Goal: Task Accomplishment & Management: Use online tool/utility

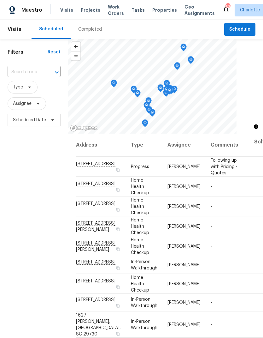
click at [85, 27] on div "Completed" at bounding box center [90, 29] width 24 height 6
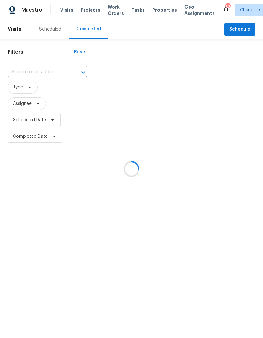
click at [16, 68] on div at bounding box center [131, 169] width 263 height 338
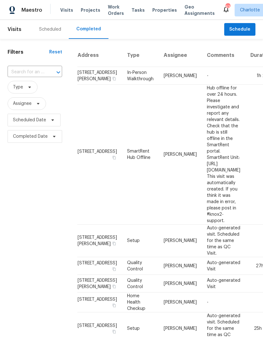
click at [12, 69] on input "text" at bounding box center [26, 72] width 37 height 10
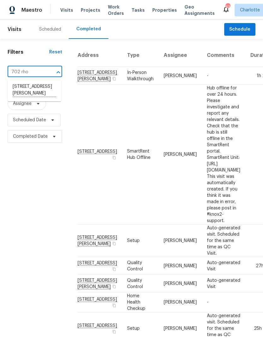
type input "702 rh"
click at [20, 93] on li "702 Rhodes Ave, Kings Mountain, NC 28086" at bounding box center [35, 89] width 54 height 17
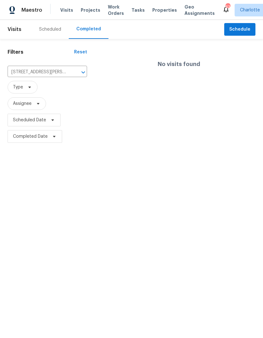
click at [46, 27] on div "Scheduled" at bounding box center [50, 29] width 22 height 6
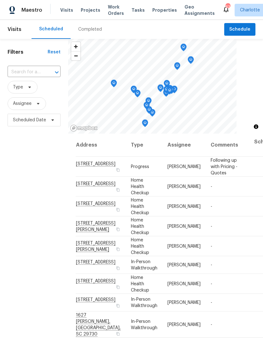
scroll to position [0, 0]
click at [82, 10] on span "Projects" at bounding box center [91, 10] width 20 height 6
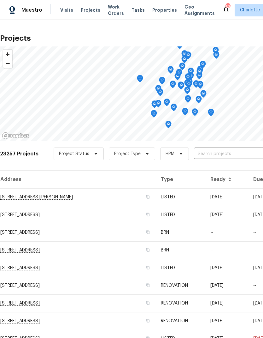
click at [233, 152] on input "text" at bounding box center [230, 154] width 72 height 10
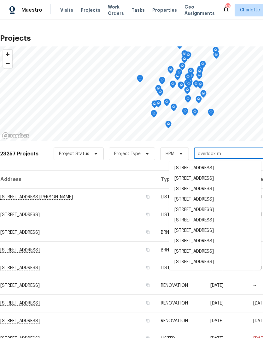
type input "overlook mo"
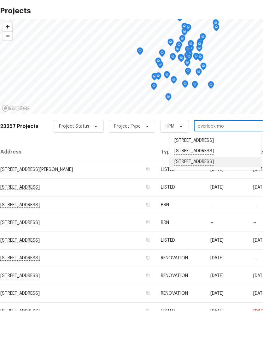
click at [224, 184] on li "10632 Overlook Mountain Dr, Charlotte, NC 28216" at bounding box center [216, 189] width 92 height 11
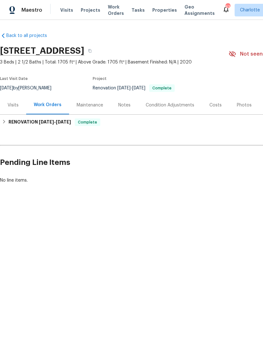
click at [129, 103] on div "Notes" at bounding box center [124, 105] width 12 height 6
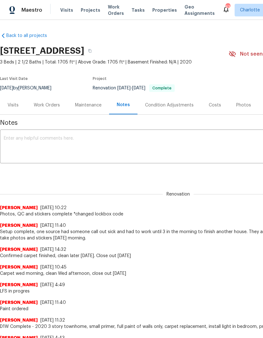
click at [11, 102] on div "Visits" at bounding box center [13, 105] width 11 height 6
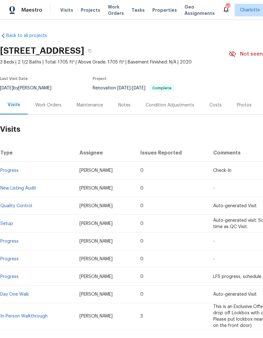
click at [216, 107] on div "Costs" at bounding box center [216, 105] width 12 height 6
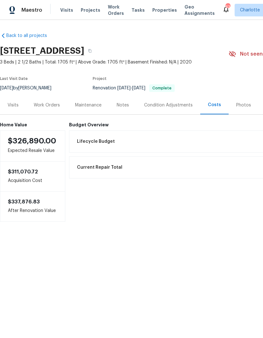
click at [243, 104] on div "Photos" at bounding box center [243, 105] width 15 height 6
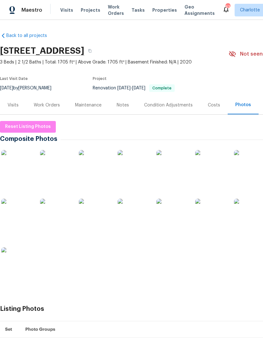
click at [117, 9] on span "Work Orders" at bounding box center [116, 10] width 16 height 13
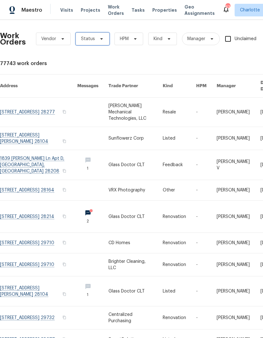
click at [104, 39] on span "Status" at bounding box center [93, 39] width 34 height 13
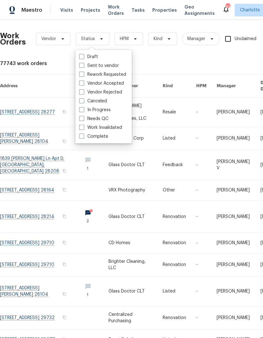
click at [108, 119] on label "Needs QC" at bounding box center [93, 119] width 29 height 6
click at [83, 119] on input "Needs QC" at bounding box center [81, 118] width 4 height 4
checkbox input "true"
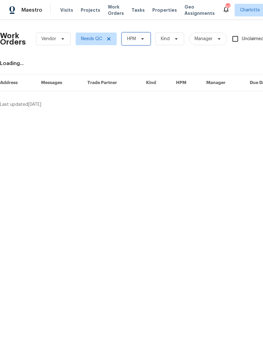
click at [147, 40] on span "HPM" at bounding box center [136, 39] width 29 height 13
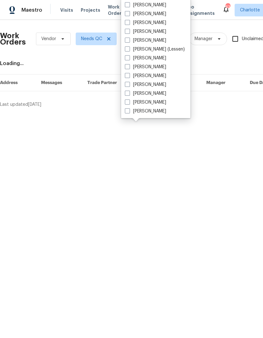
scroll to position [78, 0]
click at [146, 94] on label "[PERSON_NAME]" at bounding box center [145, 93] width 41 height 6
click at [129, 94] on input "[PERSON_NAME]" at bounding box center [127, 92] width 4 height 4
checkbox input "true"
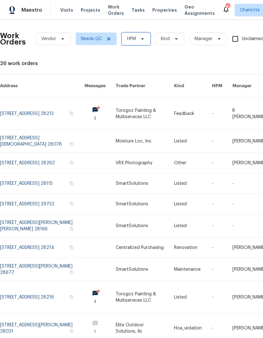
click at [144, 41] on icon at bounding box center [142, 38] width 5 height 5
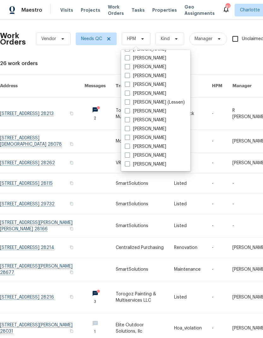
scroll to position [78, 0]
click at [143, 147] on label "[PERSON_NAME]" at bounding box center [145, 146] width 41 height 6
click at [129, 147] on input "[PERSON_NAME]" at bounding box center [127, 145] width 4 height 4
checkbox input "true"
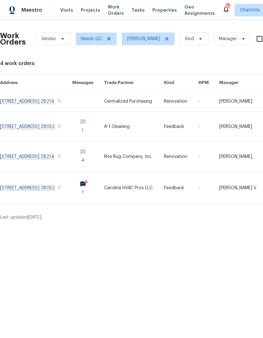
click at [193, 106] on link at bounding box center [181, 101] width 34 height 20
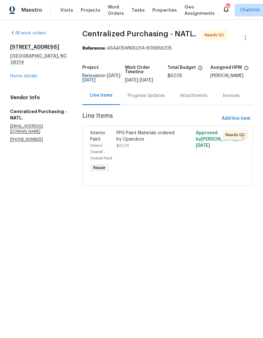
click at [169, 140] on div "PPG Paint Materials ordered by Opendoor" at bounding box center [147, 136] width 63 height 13
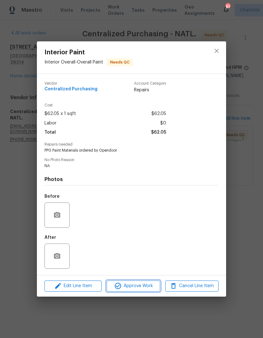
click at [138, 289] on span "Approve Work" at bounding box center [134, 286] width 50 height 8
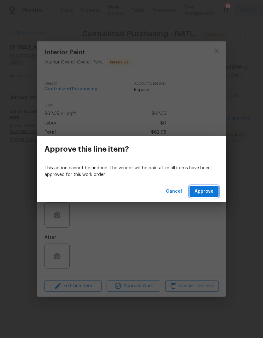
click at [212, 191] on span "Approve" at bounding box center [204, 192] width 19 height 8
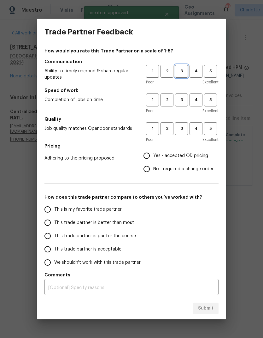
click at [186, 71] on span "3" at bounding box center [182, 71] width 12 height 7
click at [184, 100] on span "3" at bounding box center [182, 99] width 12 height 7
click at [187, 128] on span "3" at bounding box center [182, 128] width 12 height 7
click at [150, 160] on input "Yes - accepted OD pricing" at bounding box center [146, 155] width 13 height 13
radio input "true"
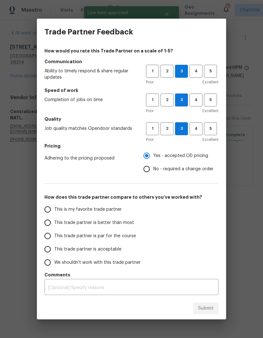
click at [110, 226] on label "This trade partner is better than most" at bounding box center [91, 222] width 100 height 13
click at [54, 226] on input "This trade partner is better than most" at bounding box center [47, 222] width 13 height 13
click at [210, 311] on span "Submit" at bounding box center [205, 308] width 15 height 8
radio input "true"
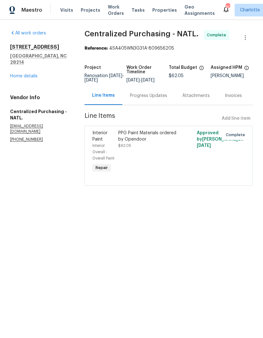
click at [117, 7] on span "Work Orders" at bounding box center [116, 10] width 16 height 13
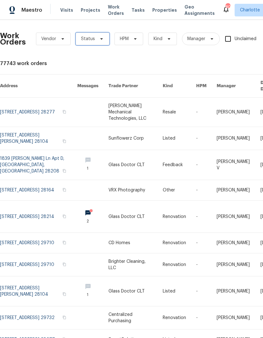
click at [105, 36] on span "Status" at bounding box center [93, 39] width 34 height 13
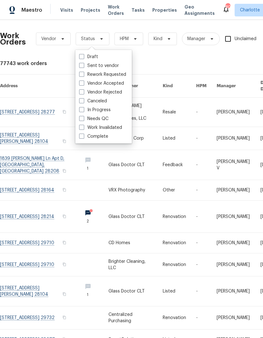
click at [104, 119] on label "Needs QC" at bounding box center [93, 119] width 29 height 6
click at [83, 119] on input "Needs QC" at bounding box center [81, 118] width 4 height 4
checkbox input "true"
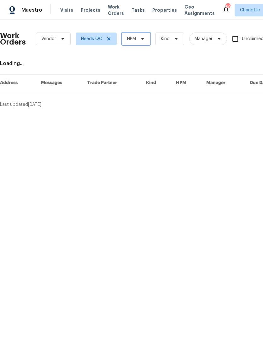
click at [146, 37] on span "HPM" at bounding box center [136, 39] width 29 height 13
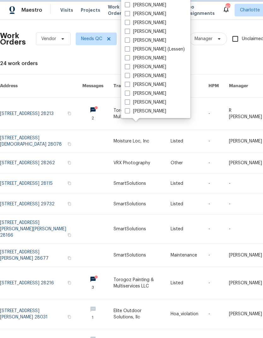
scroll to position [78, 0]
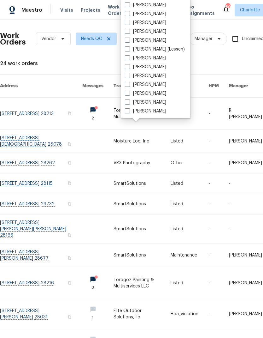
click at [144, 95] on label "[PERSON_NAME]" at bounding box center [145, 93] width 41 height 6
click at [129, 94] on input "[PERSON_NAME]" at bounding box center [127, 92] width 4 height 4
checkbox input "true"
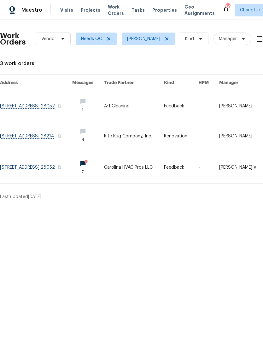
click at [144, 105] on link at bounding box center [134, 106] width 60 height 30
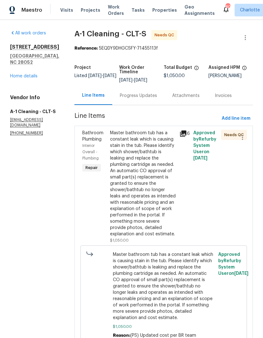
click at [142, 98] on div "Progress Updates" at bounding box center [138, 96] width 37 height 6
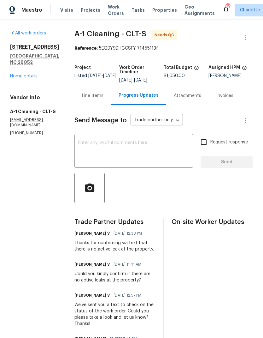
click at [92, 99] on div "Line Items" at bounding box center [92, 96] width 21 height 6
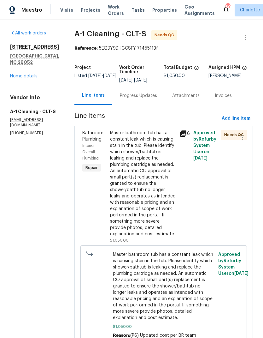
click at [183, 133] on icon at bounding box center [183, 133] width 6 height 6
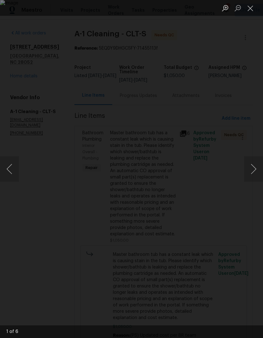
click at [255, 170] on button "Next image" at bounding box center [253, 168] width 19 height 25
click at [255, 172] on button "Next image" at bounding box center [253, 168] width 19 height 25
click at [254, 173] on button "Next image" at bounding box center [253, 168] width 19 height 25
click at [254, 174] on button "Next image" at bounding box center [253, 168] width 19 height 25
click at [254, 175] on button "Next image" at bounding box center [253, 168] width 19 height 25
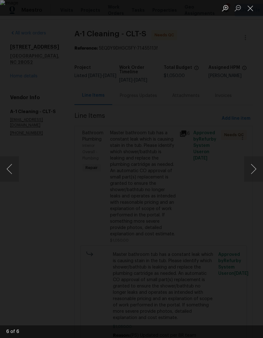
click at [255, 176] on button "Next image" at bounding box center [253, 168] width 19 height 25
click at [253, 11] on button "Close lightbox" at bounding box center [250, 8] width 13 height 11
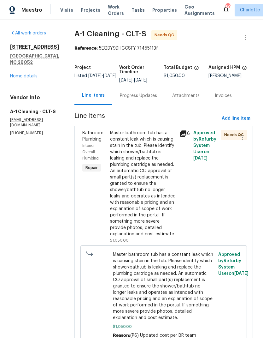
click at [16, 75] on link "Home details" at bounding box center [23, 76] width 27 height 4
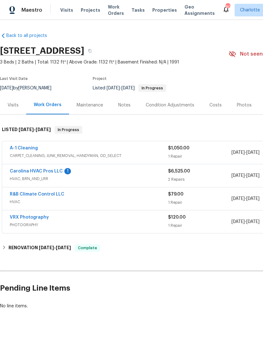
click at [21, 172] on link "Carolina HVAC Pros LLC" at bounding box center [36, 171] width 53 height 4
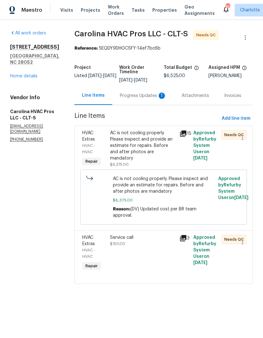
click at [151, 98] on div "Progress Updates 1" at bounding box center [143, 96] width 47 height 6
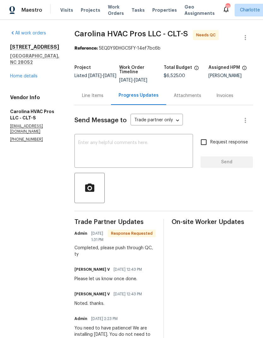
click at [16, 74] on link "Home details" at bounding box center [23, 76] width 27 height 4
